Goal: Information Seeking & Learning: Learn about a topic

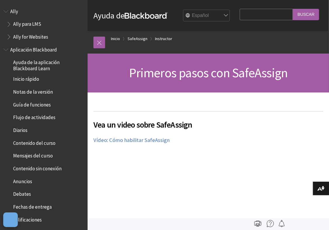
scroll to position [501, 0]
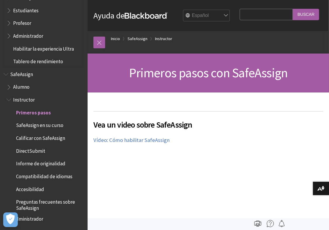
click at [28, 8] on span "Estudiantes" at bounding box center [25, 10] width 25 height 8
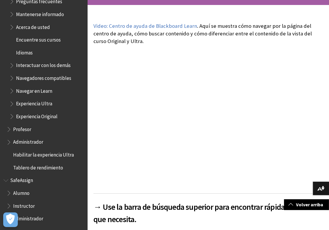
scroll to position [523, 0]
click at [22, 179] on span "SafeAssign" at bounding box center [22, 180] width 25 height 8
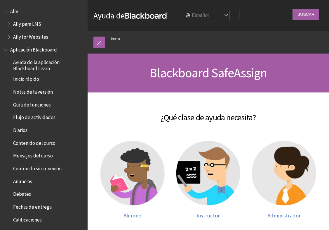
scroll to position [396, 0]
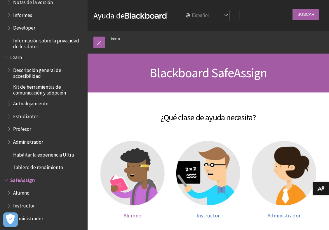
click at [121, 166] on img at bounding box center [132, 173] width 64 height 64
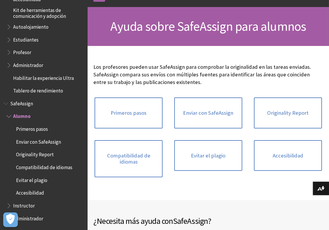
scroll to position [49, 0]
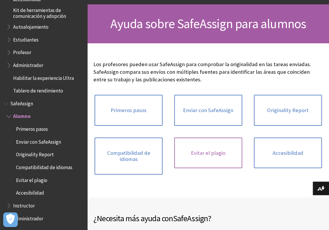
click at [213, 155] on link "Evitar el plagio" at bounding box center [208, 152] width 68 height 31
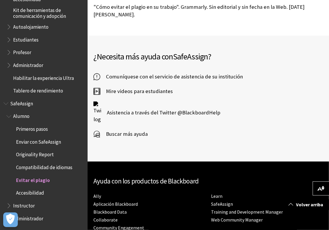
scroll to position [614, 0]
